Goal: Task Accomplishment & Management: Manage account settings

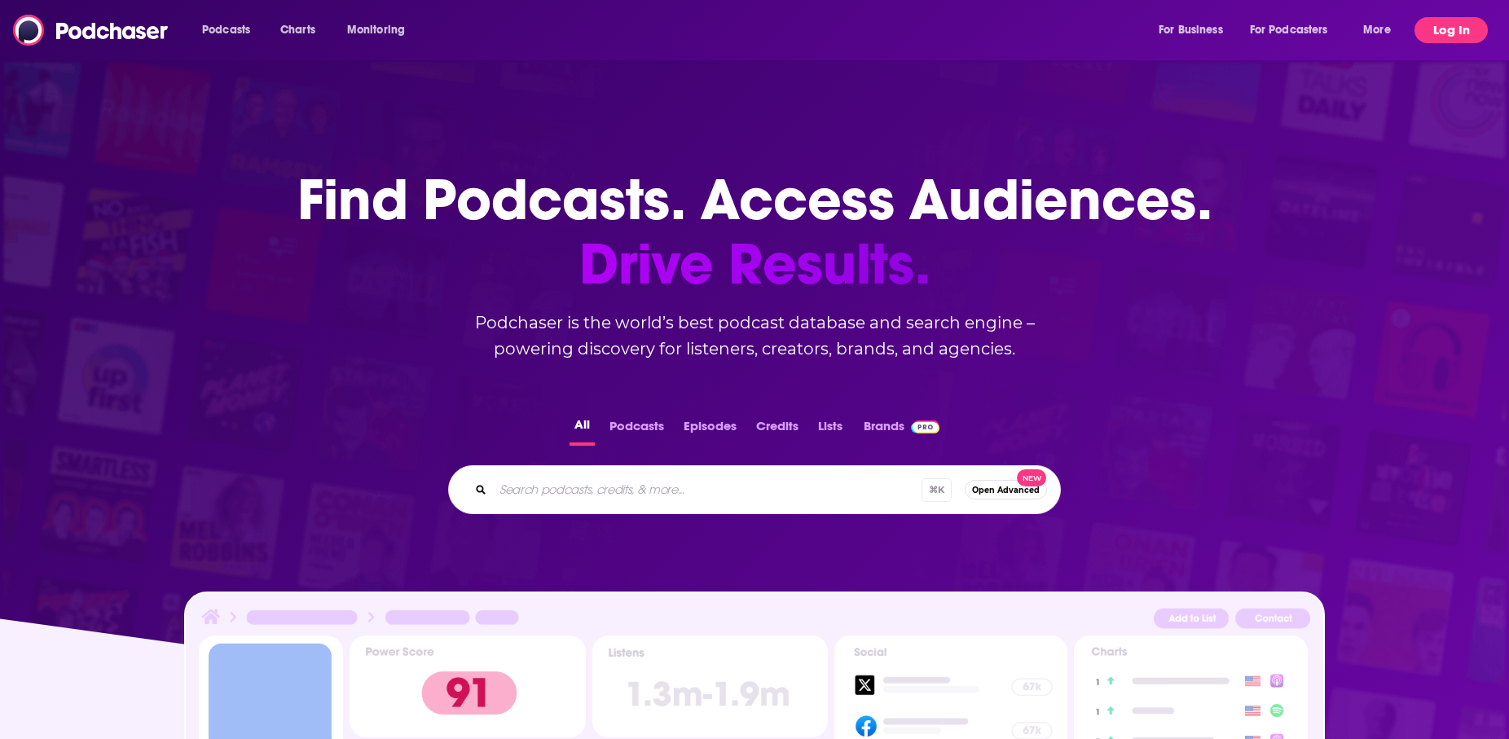
click at [1457, 20] on button "Log In" at bounding box center [1450, 30] width 73 height 26
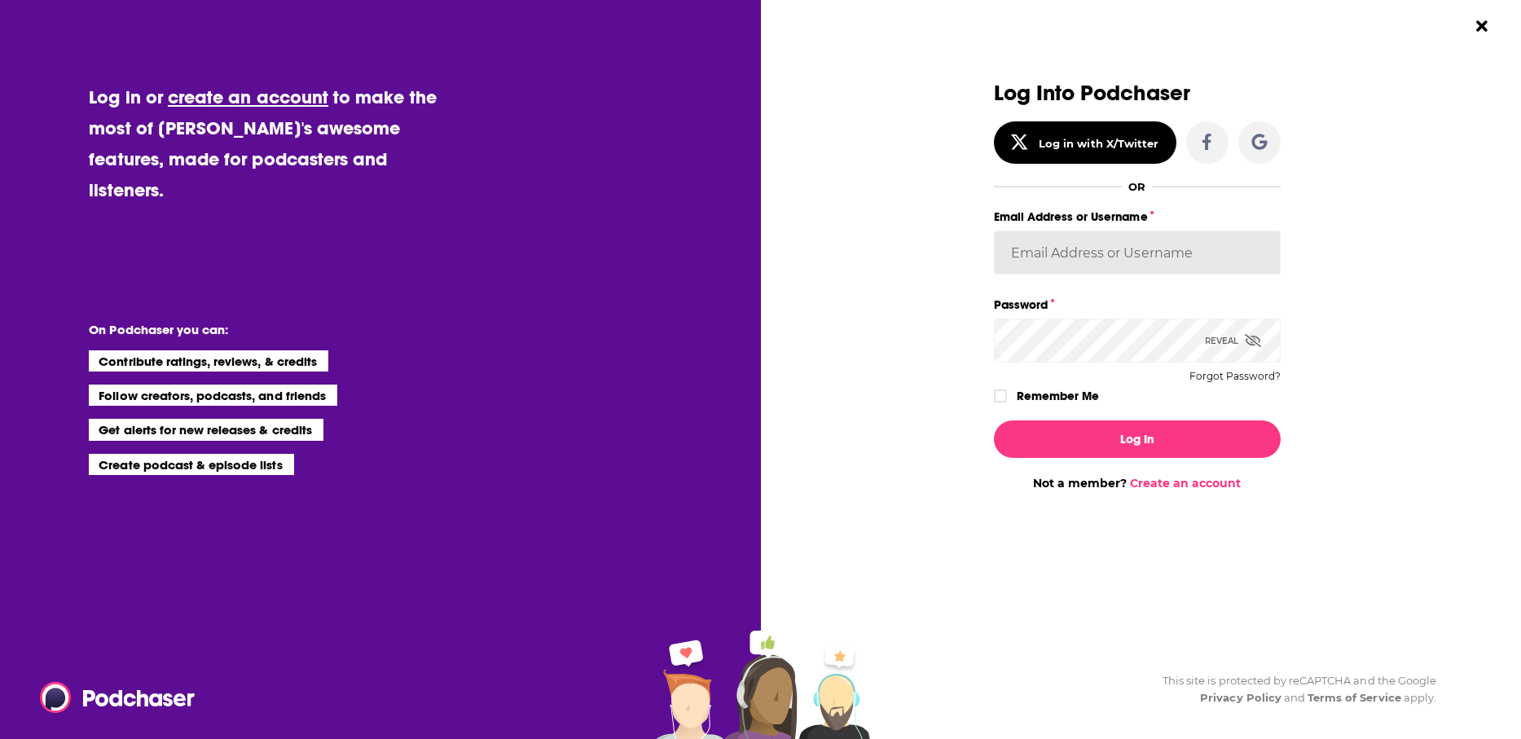
click at [1046, 255] on input "Email Address or Username" at bounding box center [1137, 253] width 287 height 44
click at [1125, 245] on input "Email Address or Username" at bounding box center [1137, 253] width 287 height 44
type input "[EMAIL_ADDRESS][DOMAIN_NAME]"
click at [1123, 257] on input "[EMAIL_ADDRESS][DOMAIN_NAME]" at bounding box center [1137, 253] width 287 height 44
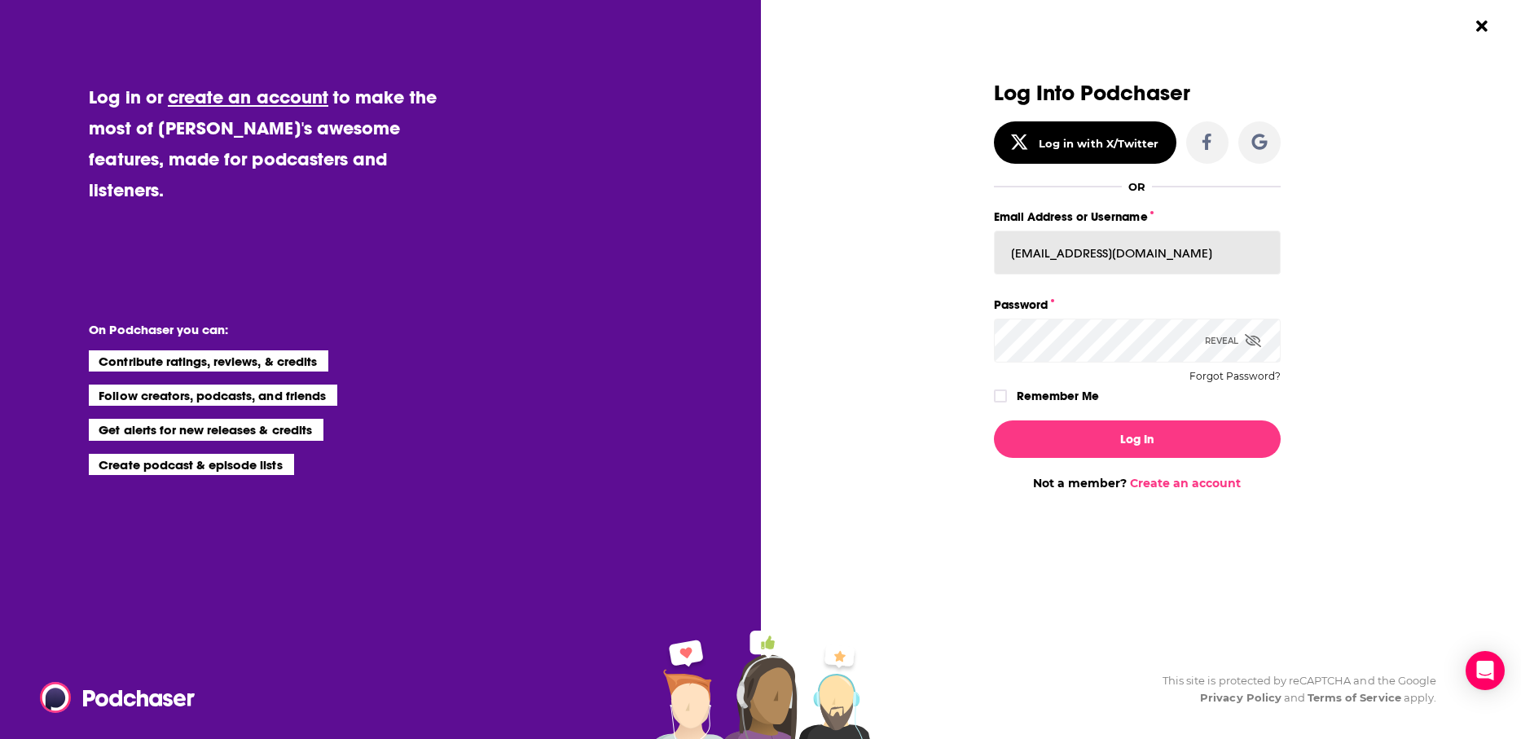
click at [1123, 257] on input "[EMAIL_ADDRESS][DOMAIN_NAME]" at bounding box center [1137, 253] width 287 height 44
click at [1106, 266] on input "Email Address or Username" at bounding box center [1137, 253] width 287 height 44
type input "[EMAIL_ADDRESS][DOMAIN_NAME]"
click at [994, 420] on button "Log In" at bounding box center [1137, 438] width 287 height 37
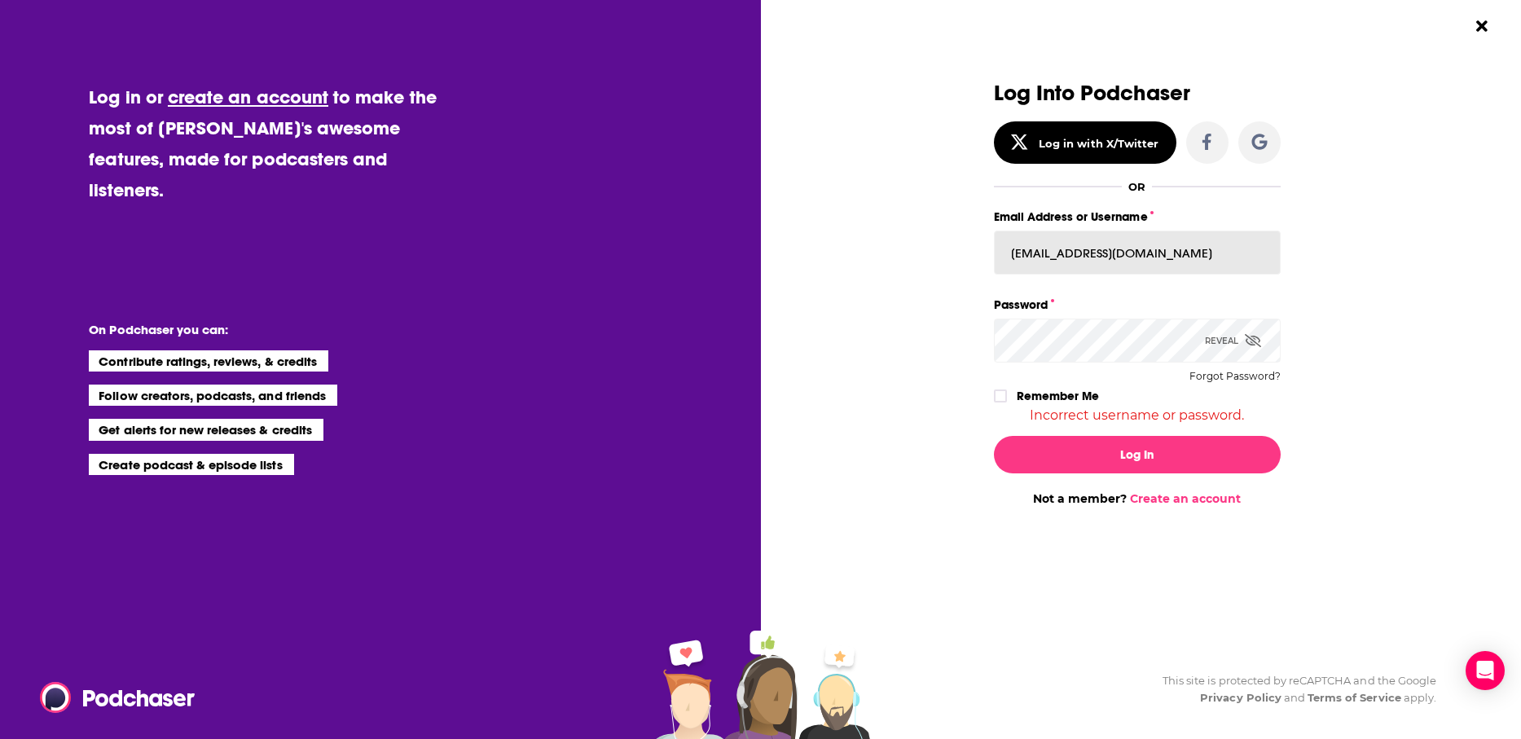
click at [1111, 249] on input "[EMAIL_ADDRESS][DOMAIN_NAME]" at bounding box center [1137, 253] width 287 height 44
click at [940, 293] on div "Dialog" at bounding box center [850, 293] width 287 height 424
